Goal: Information Seeking & Learning: Learn about a topic

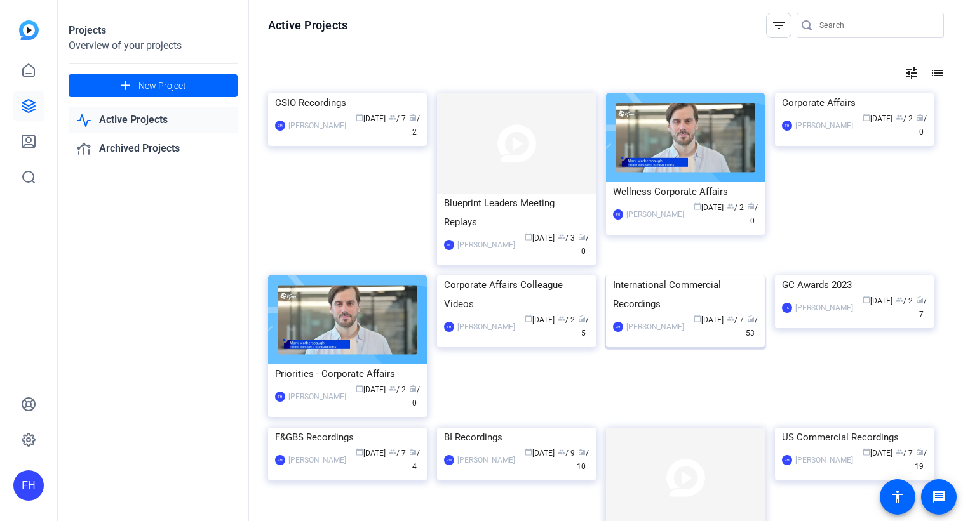
click at [666, 276] on img at bounding box center [685, 276] width 159 height 0
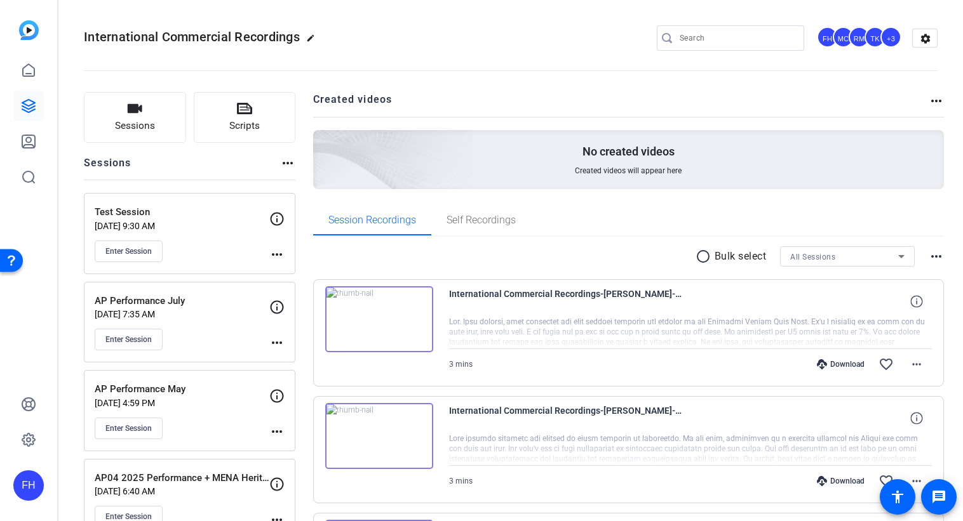
click at [381, 320] on img at bounding box center [379, 319] width 108 height 66
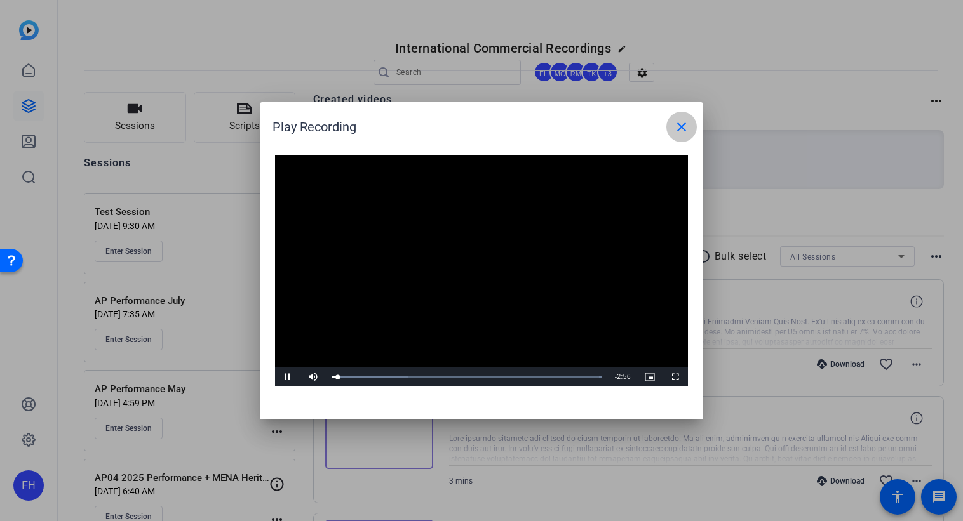
click at [687, 125] on mat-icon "close" at bounding box center [681, 126] width 15 height 15
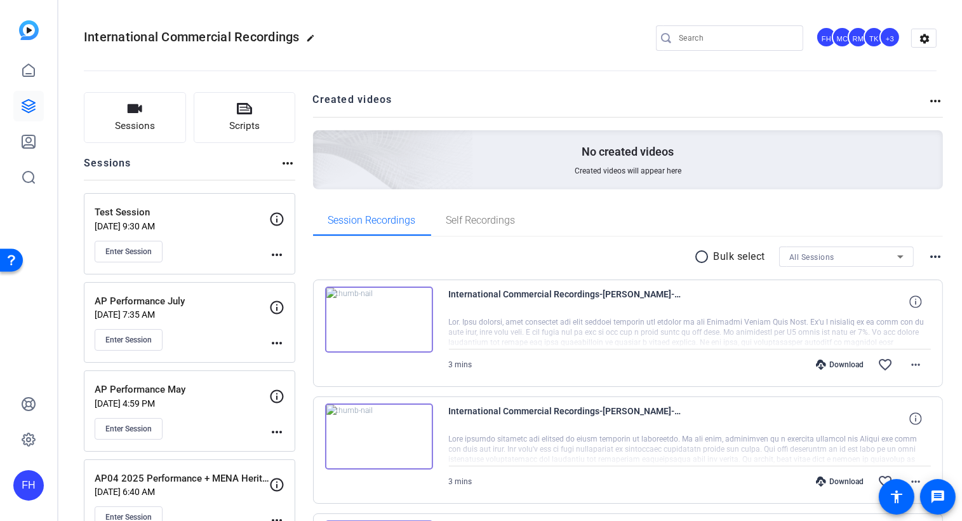
click at [378, 322] on img at bounding box center [379, 319] width 108 height 66
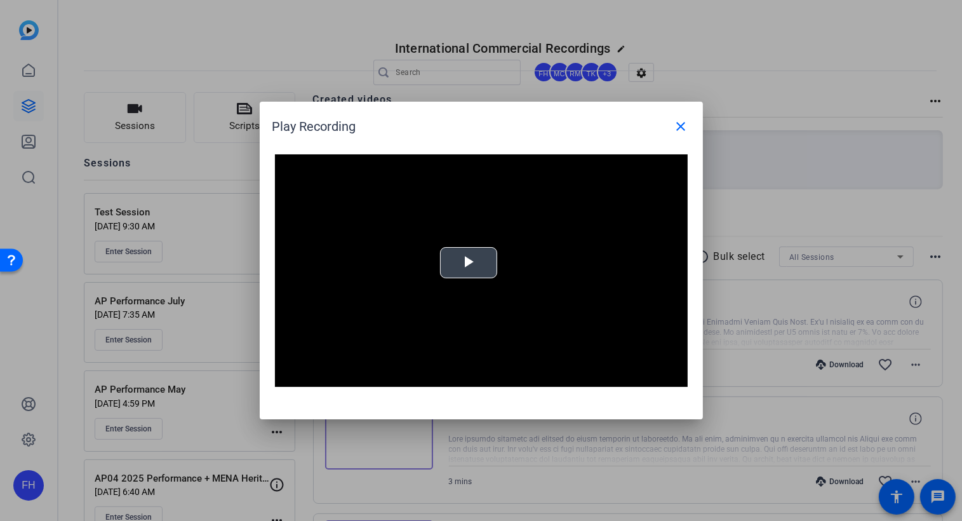
click at [469, 263] on span "Video Player" at bounding box center [469, 263] width 0 height 0
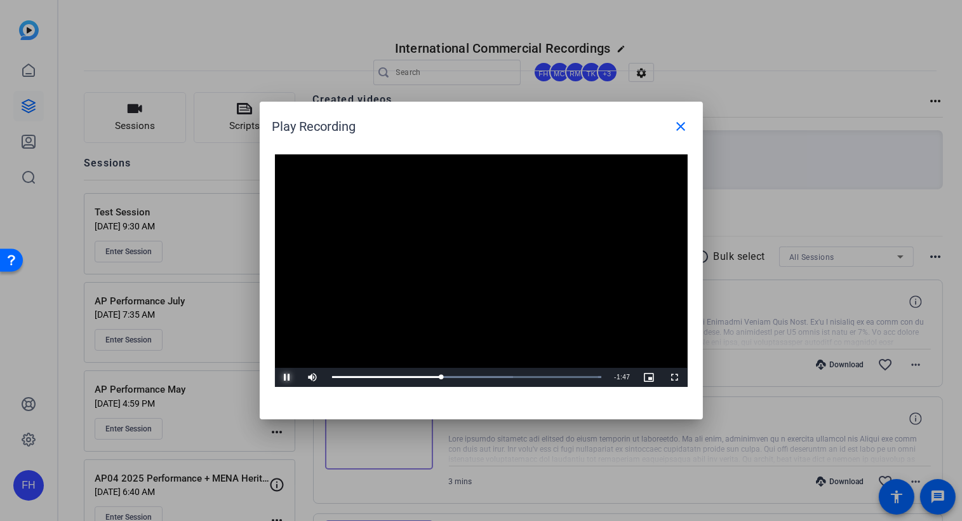
click at [285, 377] on span "Video Player" at bounding box center [287, 377] width 25 height 0
click at [681, 126] on mat-icon "close" at bounding box center [681, 126] width 15 height 15
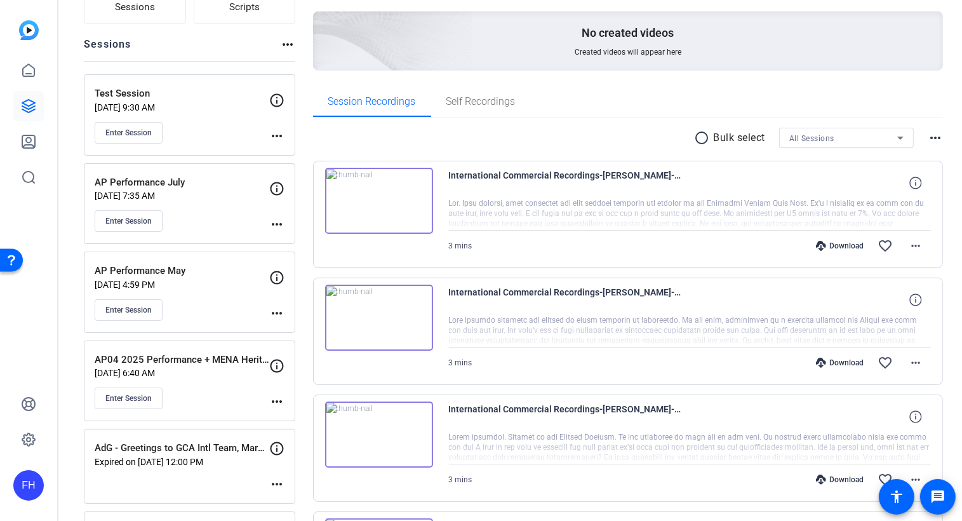
scroll to position [124, 0]
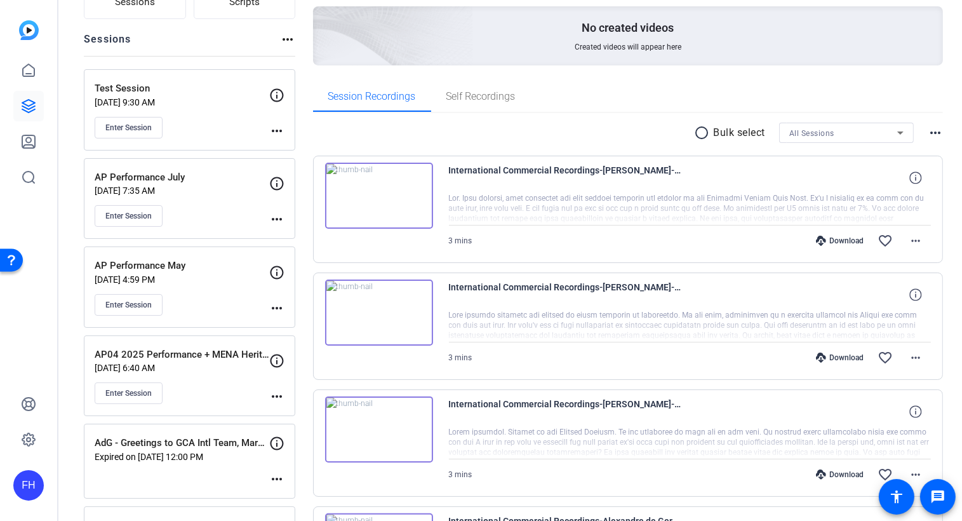
click at [735, 221] on div at bounding box center [690, 209] width 483 height 32
click at [911, 178] on icon at bounding box center [916, 178] width 12 height 12
click at [696, 212] on div at bounding box center [690, 209] width 483 height 32
click at [908, 239] on mat-icon "more_horiz" at bounding box center [915, 240] width 15 height 15
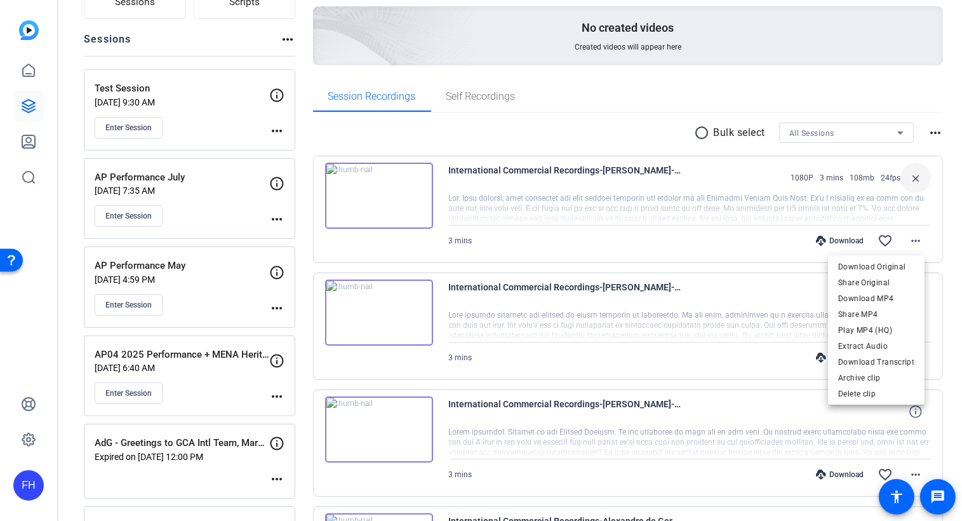
click at [579, 192] on div at bounding box center [481, 260] width 962 height 521
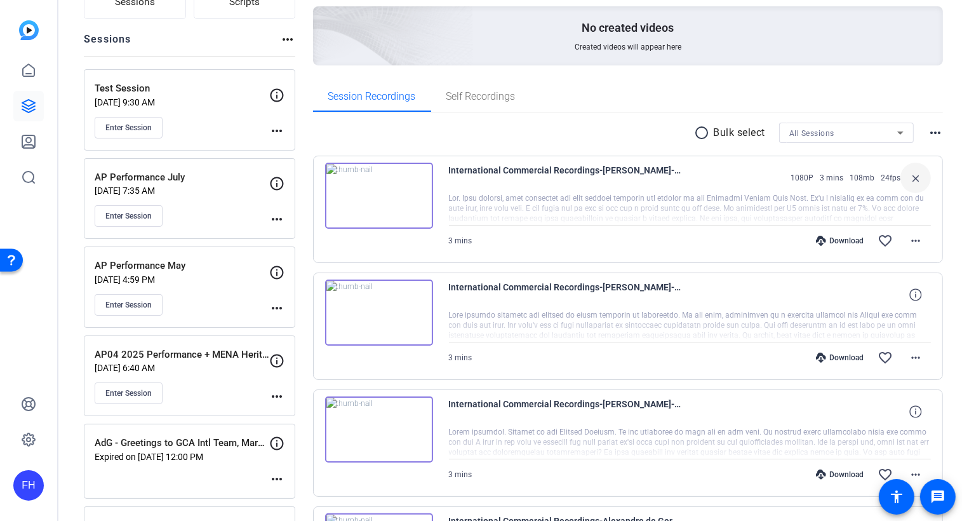
click at [420, 207] on img at bounding box center [379, 196] width 108 height 66
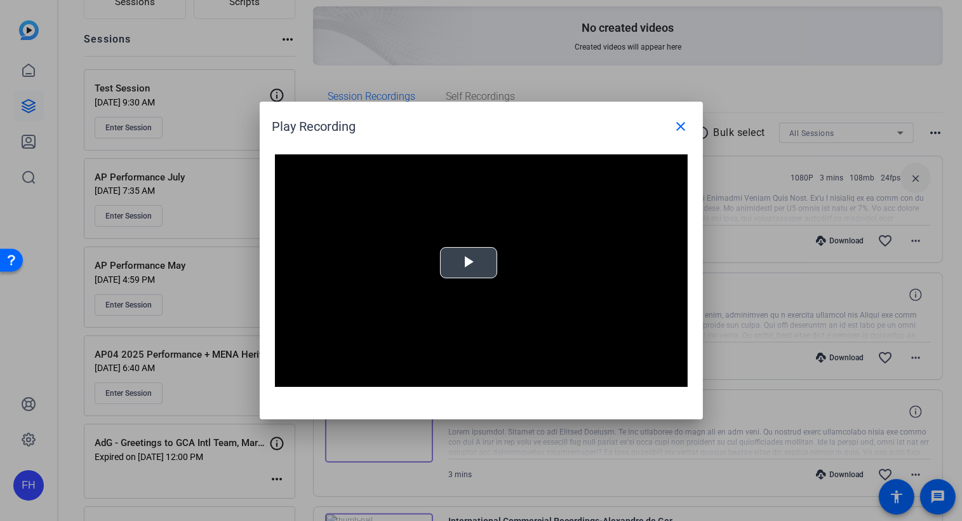
click at [469, 263] on span "Video Player" at bounding box center [469, 263] width 0 height 0
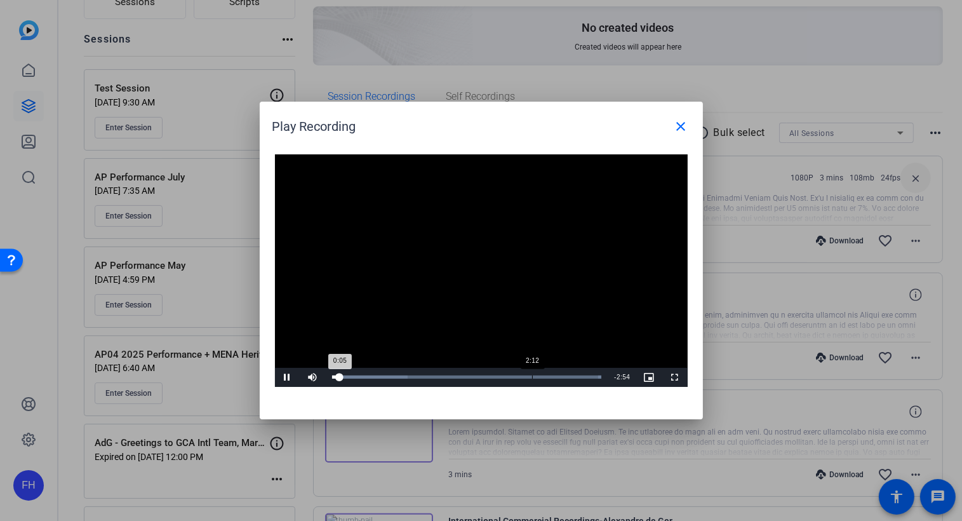
click at [531, 377] on div "Loaded : 100.00% 2:12 0:05" at bounding box center [467, 376] width 270 height 3
click at [680, 125] on mat-icon "close" at bounding box center [681, 126] width 15 height 15
